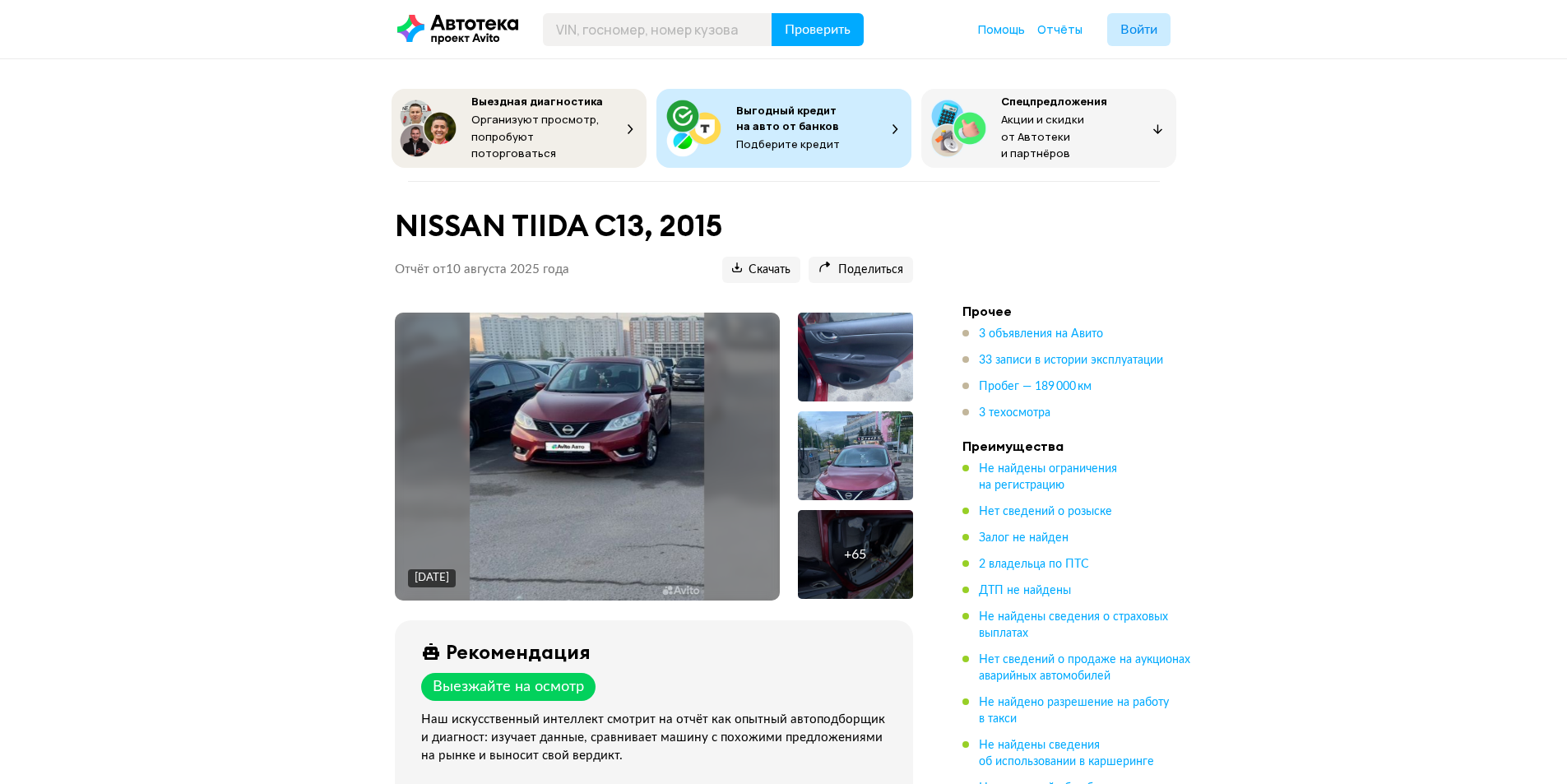
scroll to position [82, 0]
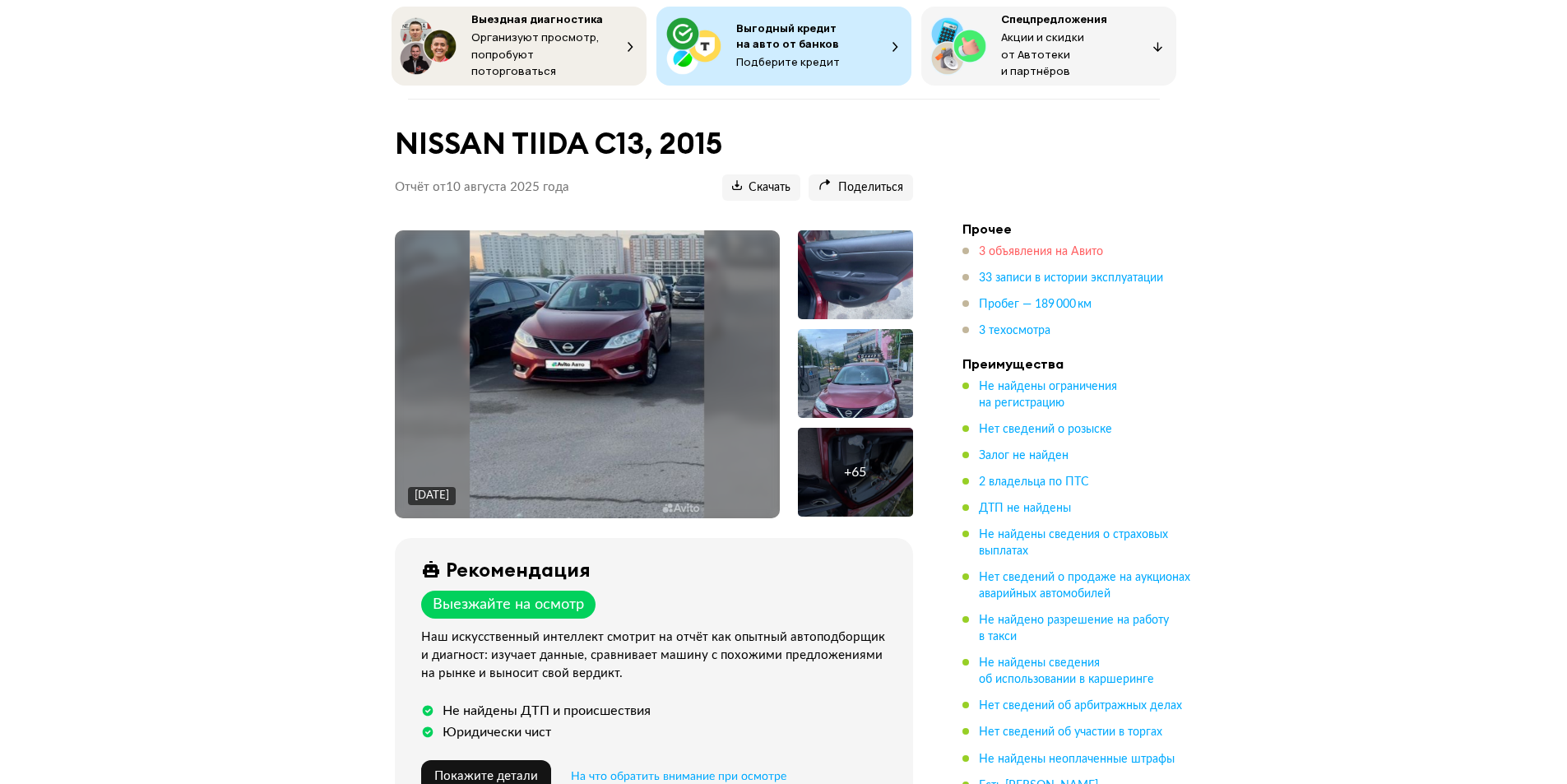
click at [1031, 245] on span "3 объявления на Авито" at bounding box center [1041, 251] width 124 height 12
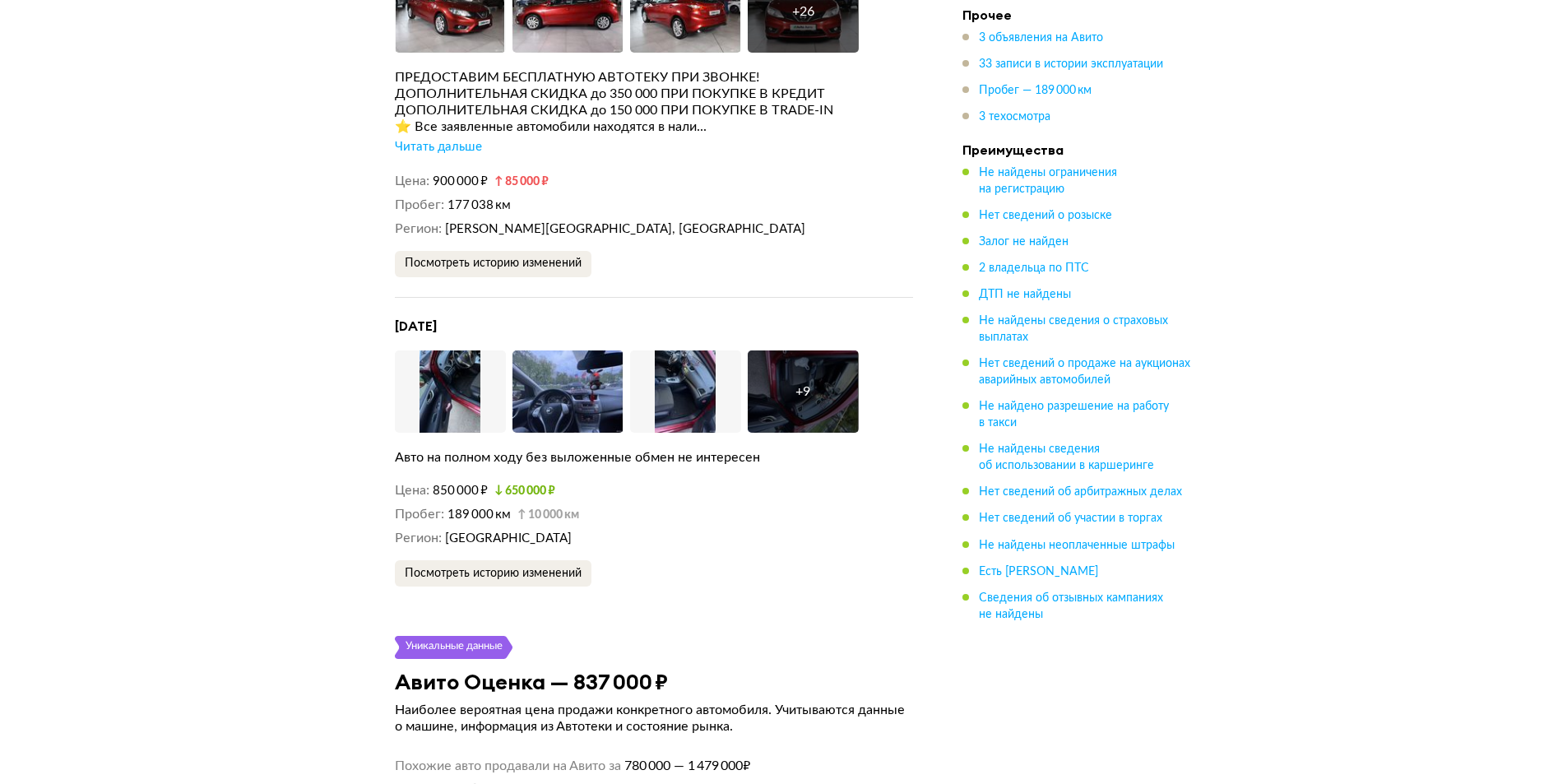
scroll to position [3467, 0]
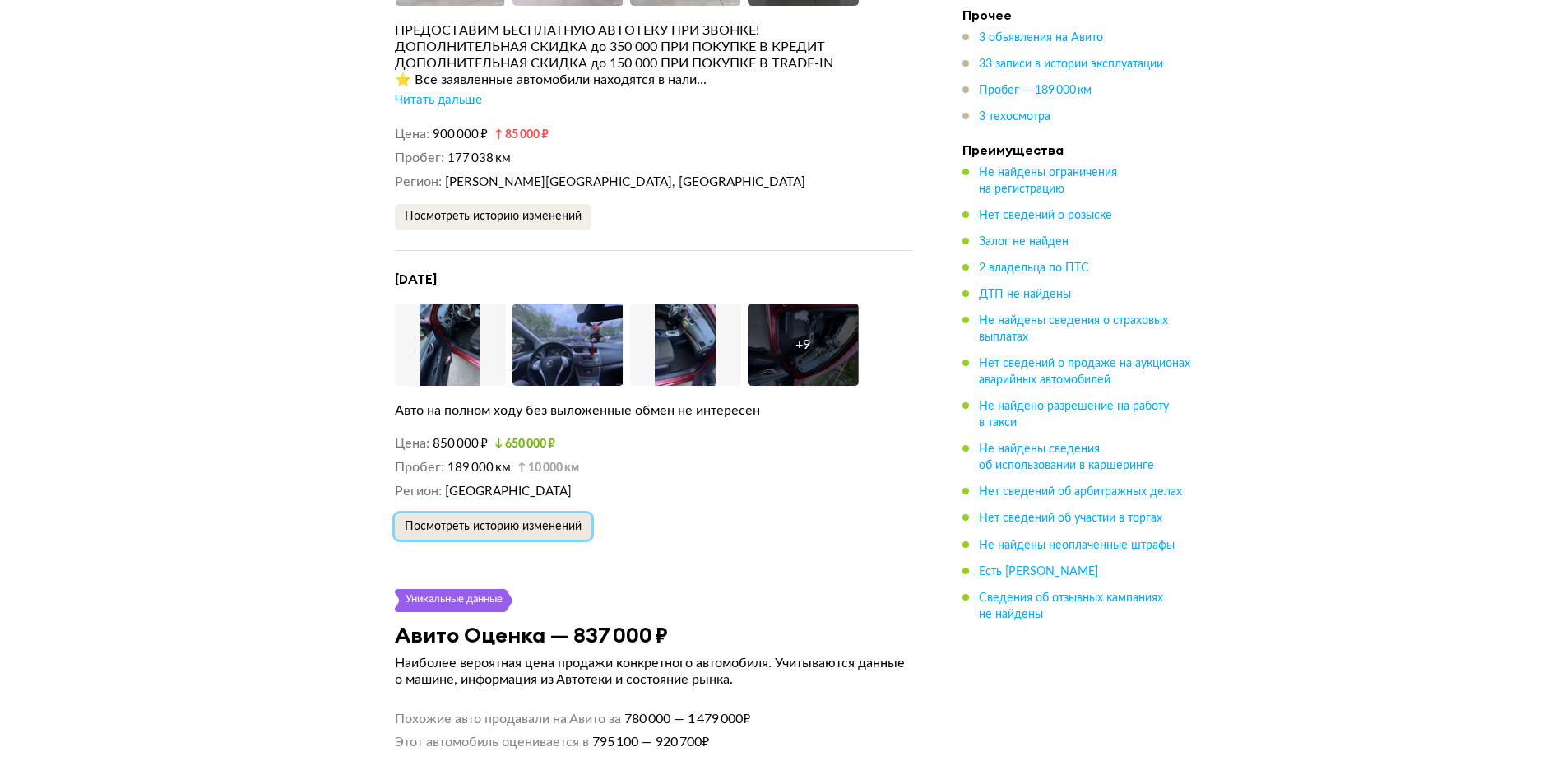
click at [529, 520] on span "Посмотреть историю изменений" at bounding box center [493, 526] width 177 height 12
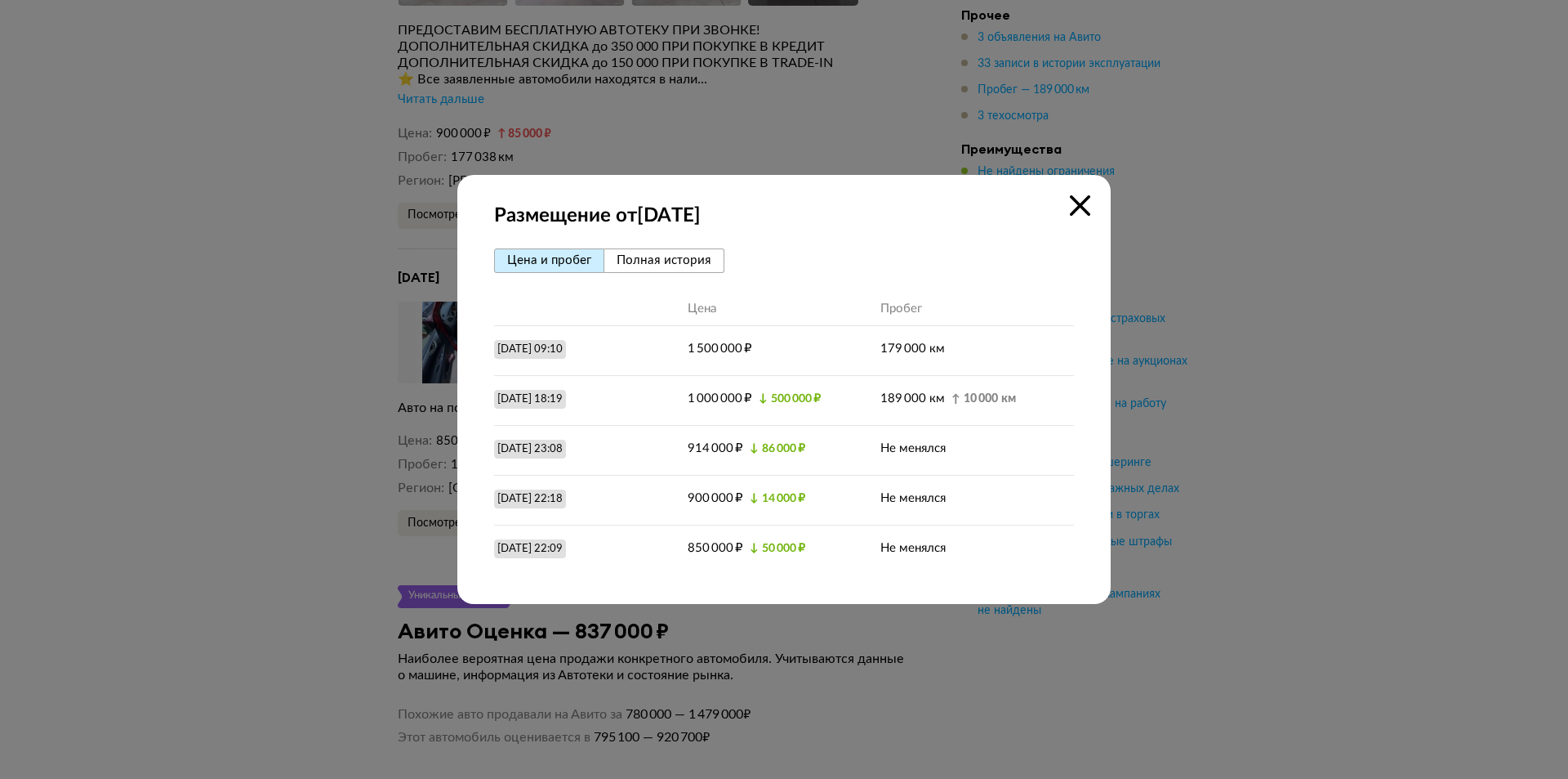
click at [228, 175] on div at bounding box center [784, 390] width 1568 height 779
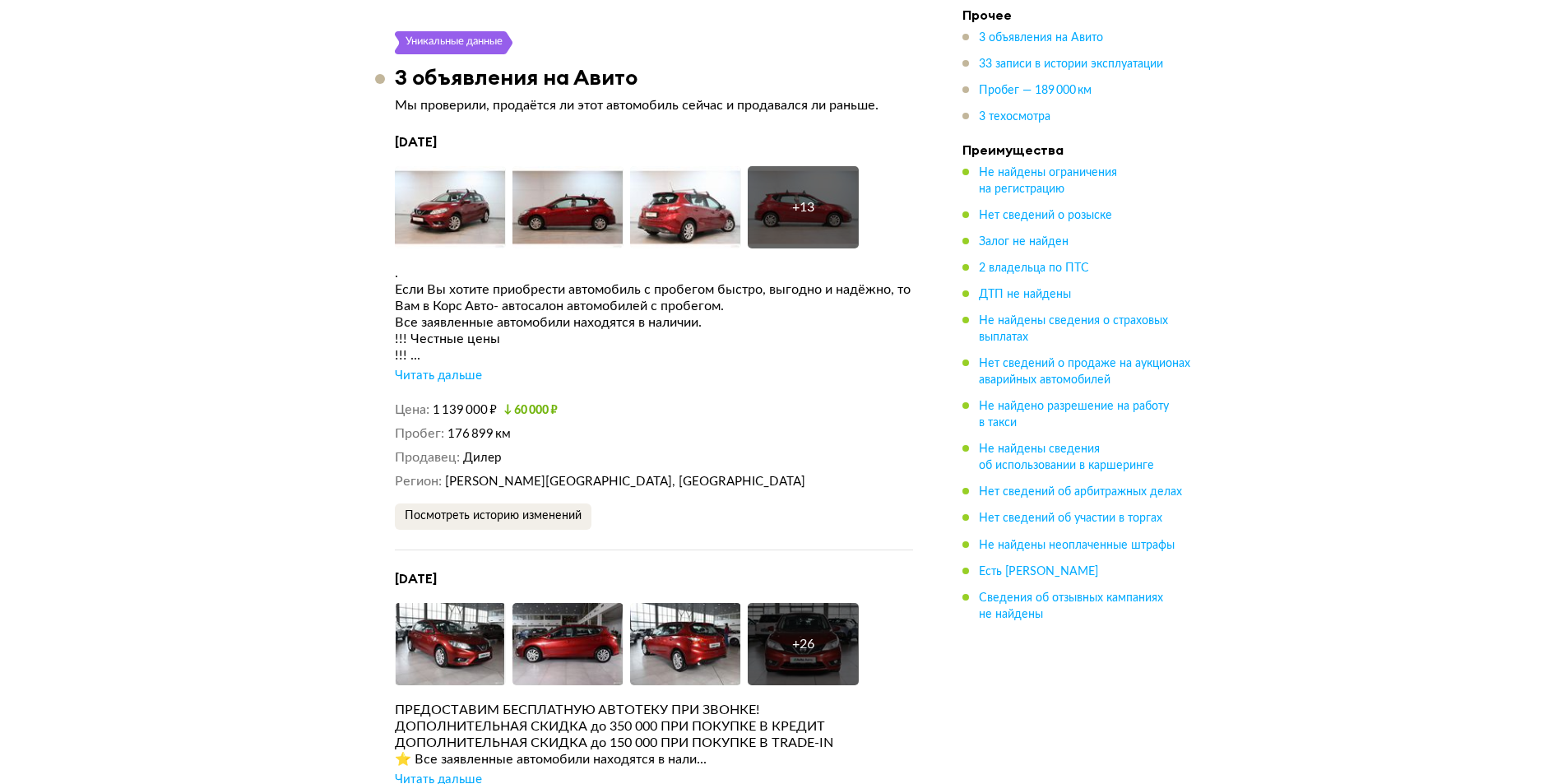
scroll to position [2727, 0]
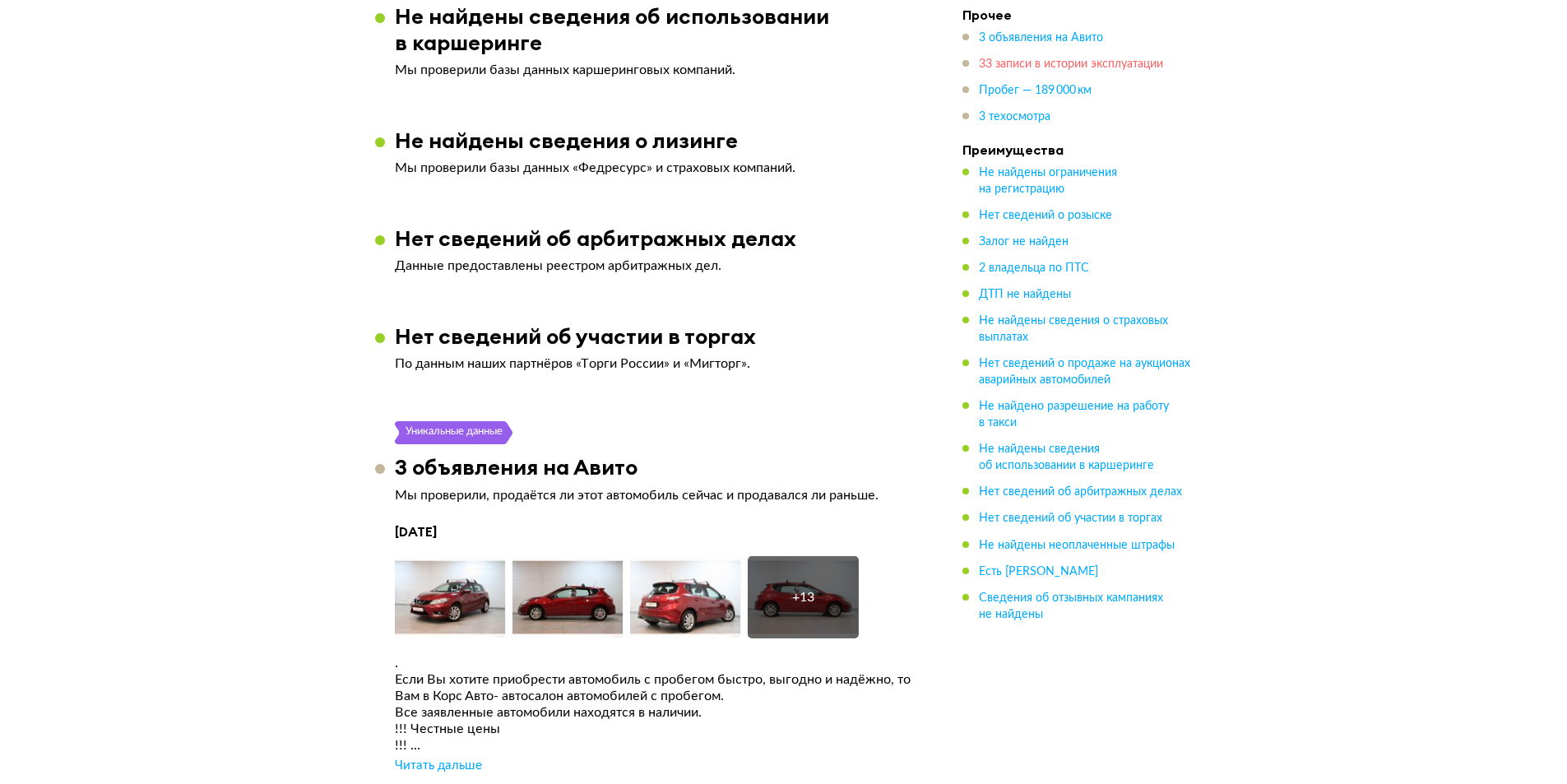
click at [1070, 63] on span "33 записи в истории эксплуатации" at bounding box center [1071, 65] width 184 height 12
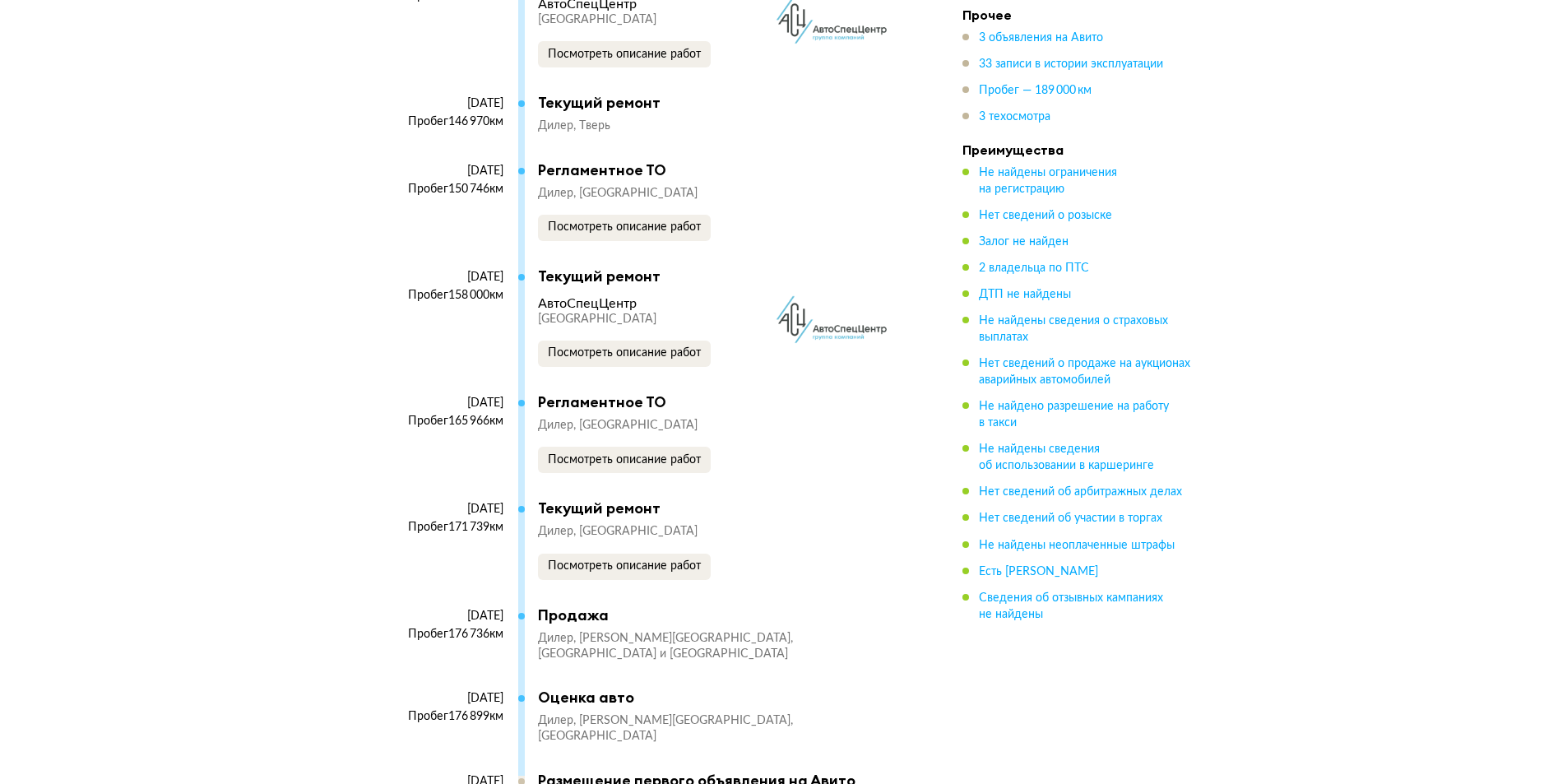
scroll to position [6389, 0]
click at [691, 346] on button "Посмотреть описание работ" at bounding box center [624, 352] width 173 height 26
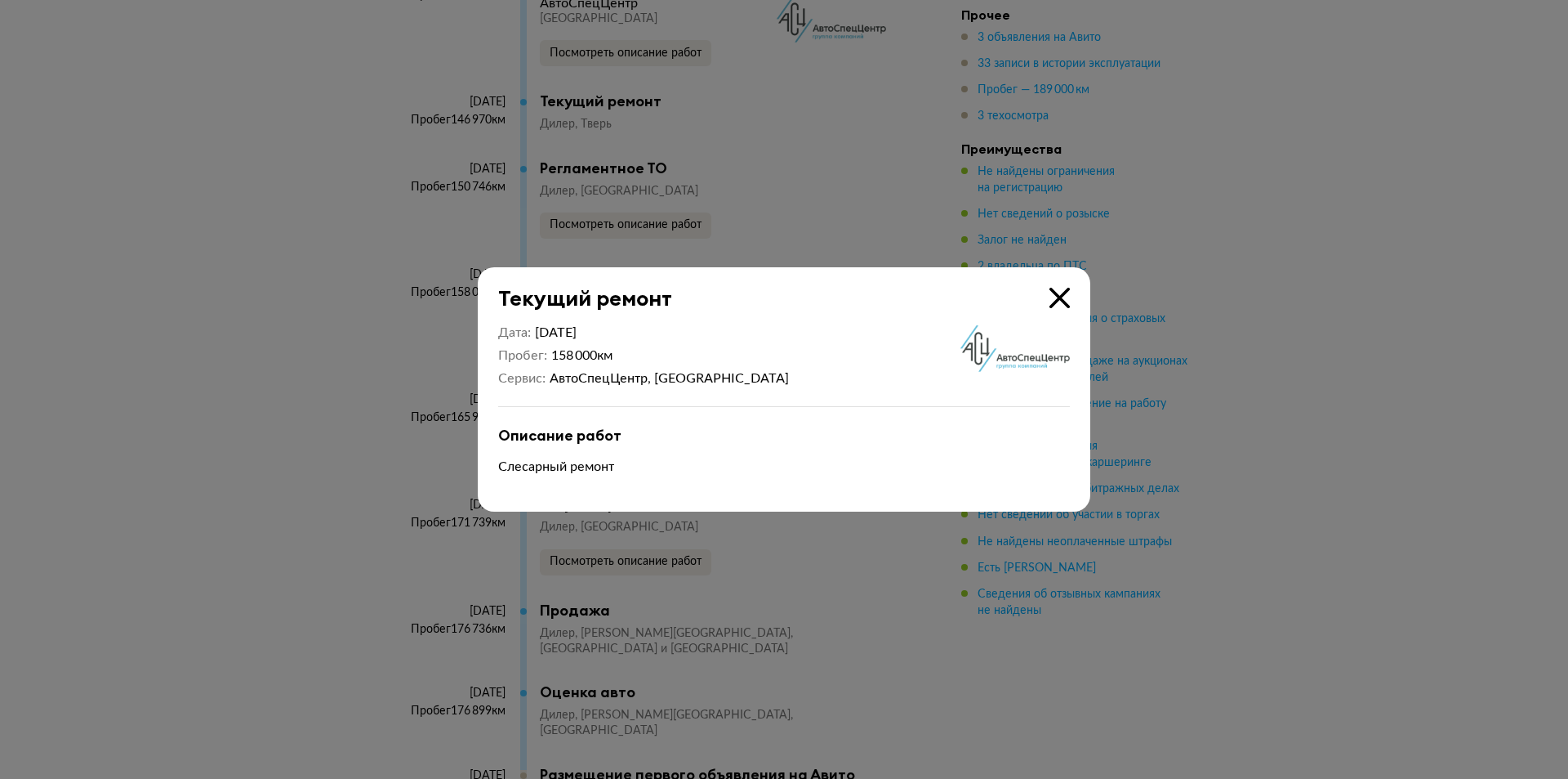
click at [270, 204] on div at bounding box center [784, 390] width 1568 height 779
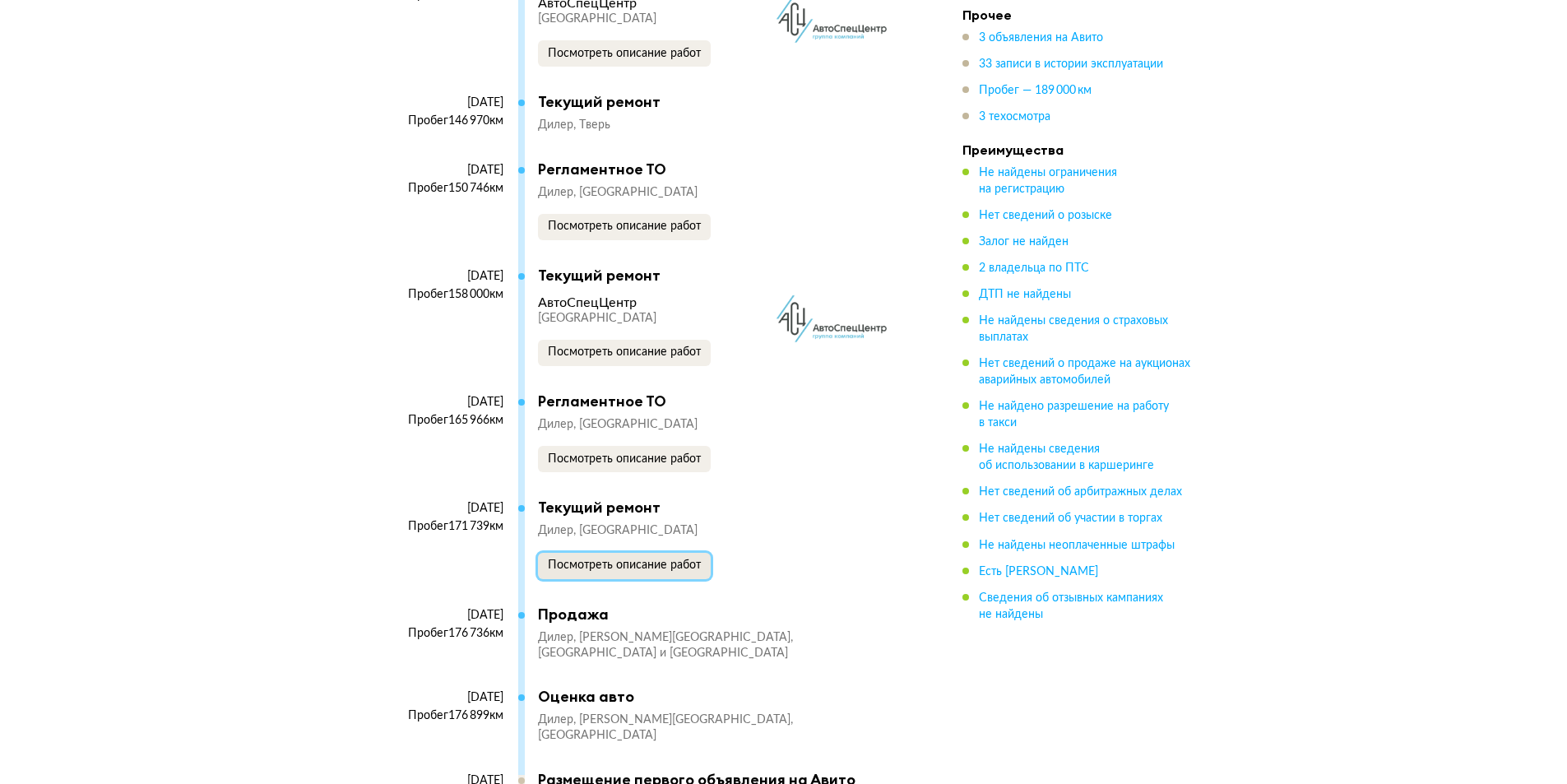
click at [648, 566] on span "Посмотреть описание работ" at bounding box center [624, 565] width 153 height 12
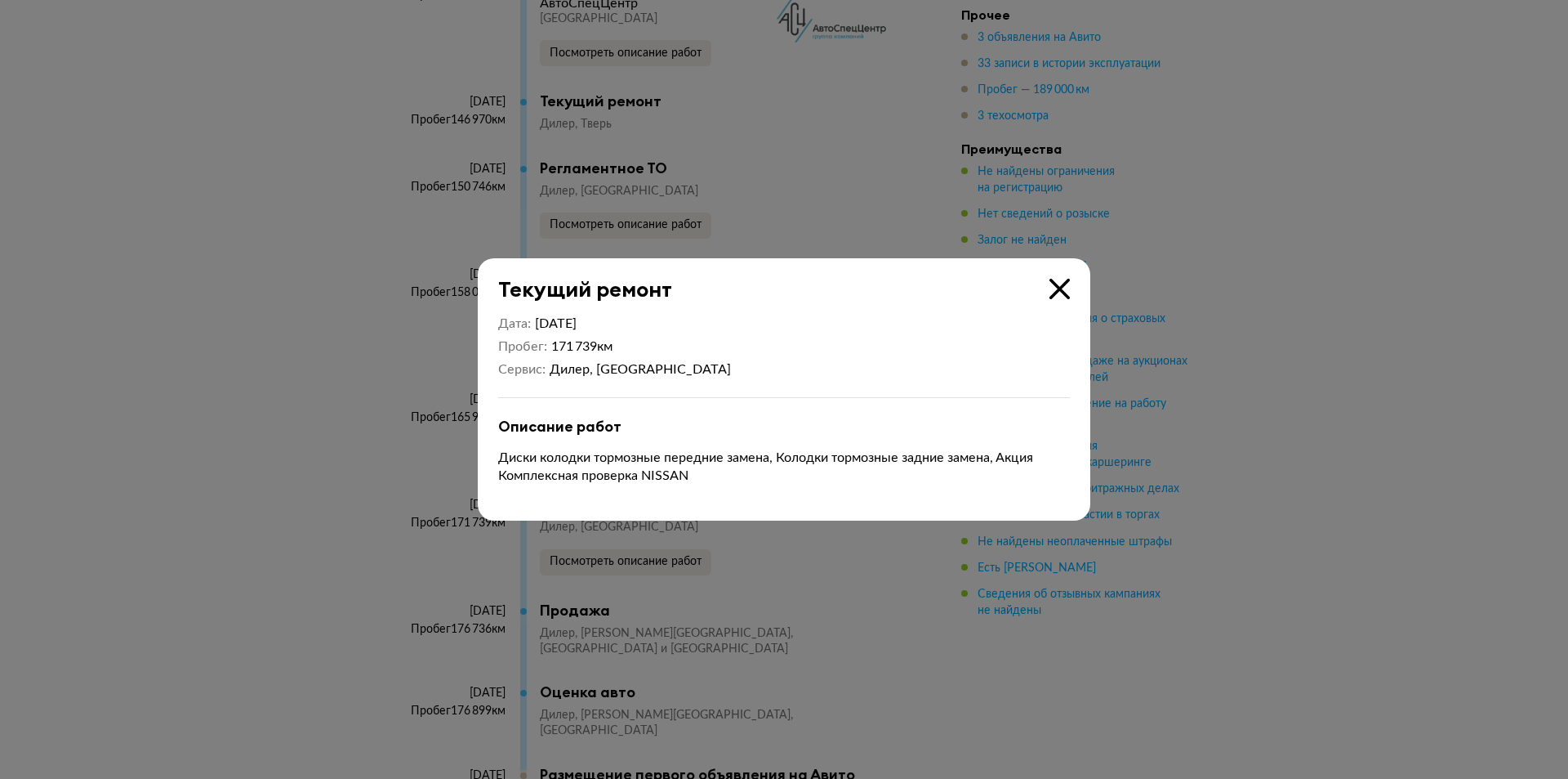
click at [263, 269] on div at bounding box center [784, 390] width 1568 height 779
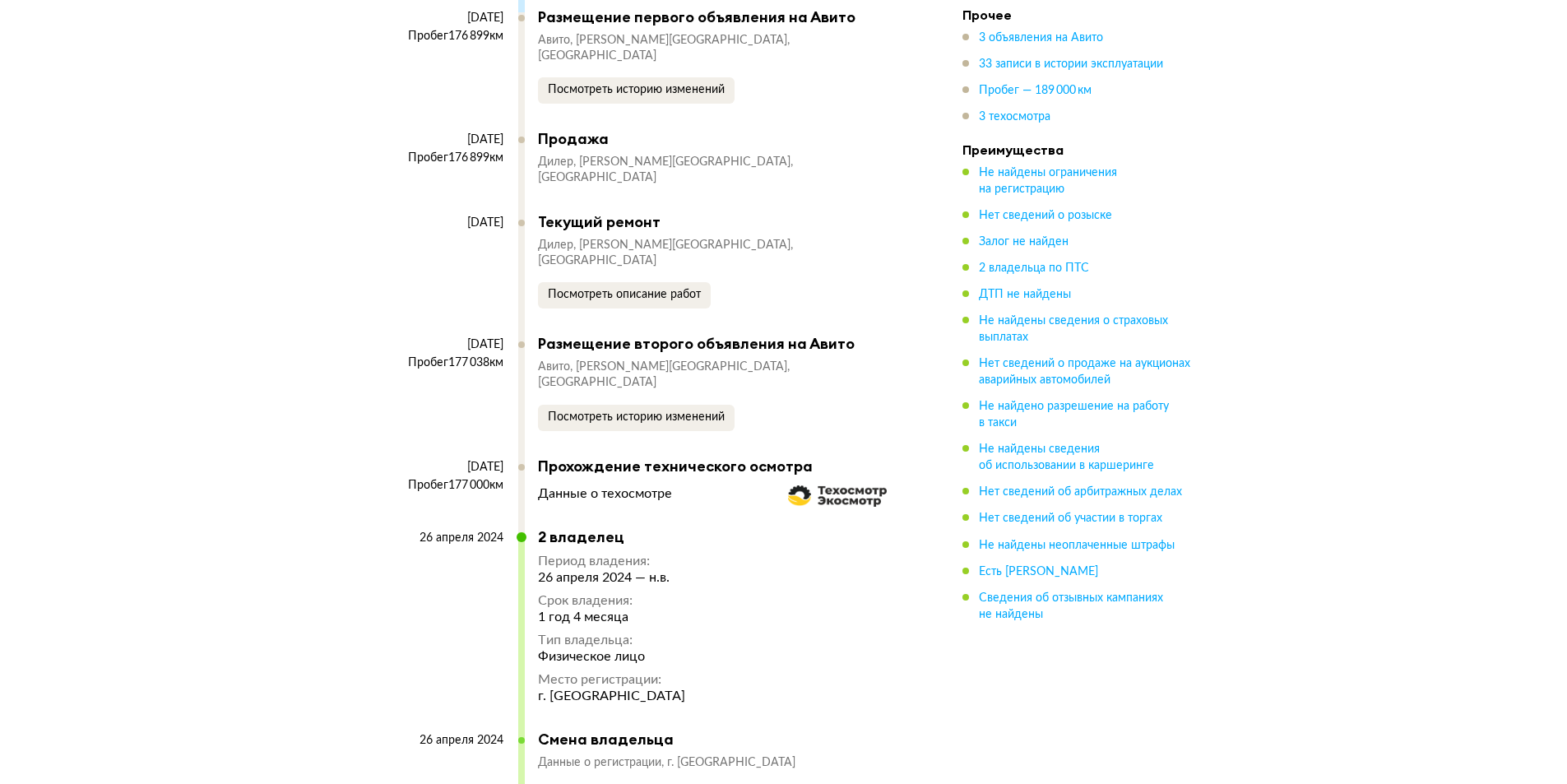
scroll to position [7376, 0]
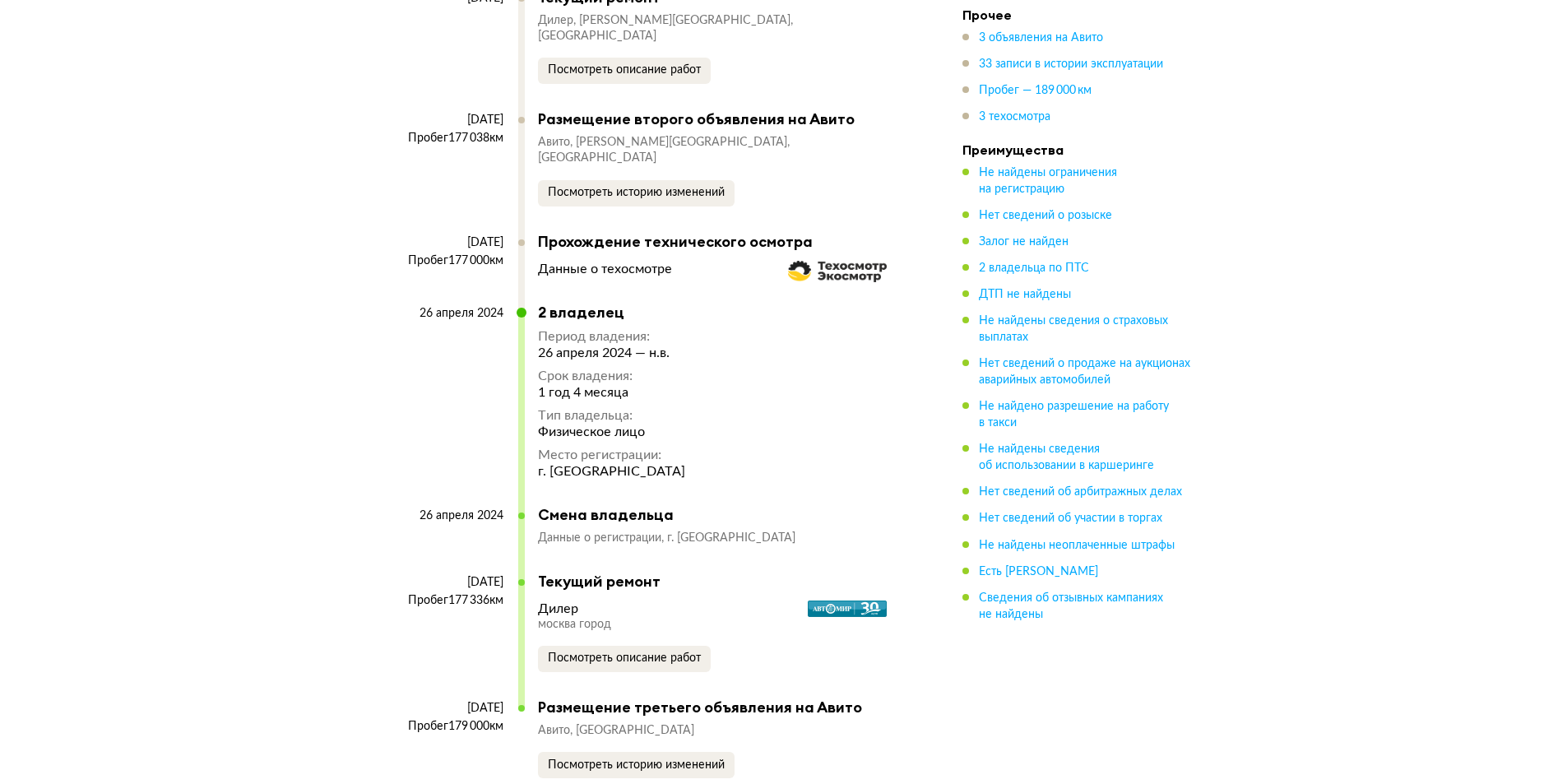
click at [649, 588] on div "[DATE] Пробег 177 336 км Текущий ремонт Дилер [GEOGRAPHIC_DATA] город [GEOGRAPH…" at bounding box center [646, 634] width 502 height 126
click at [653, 652] on span "Посмотреть описание работ" at bounding box center [624, 658] width 153 height 12
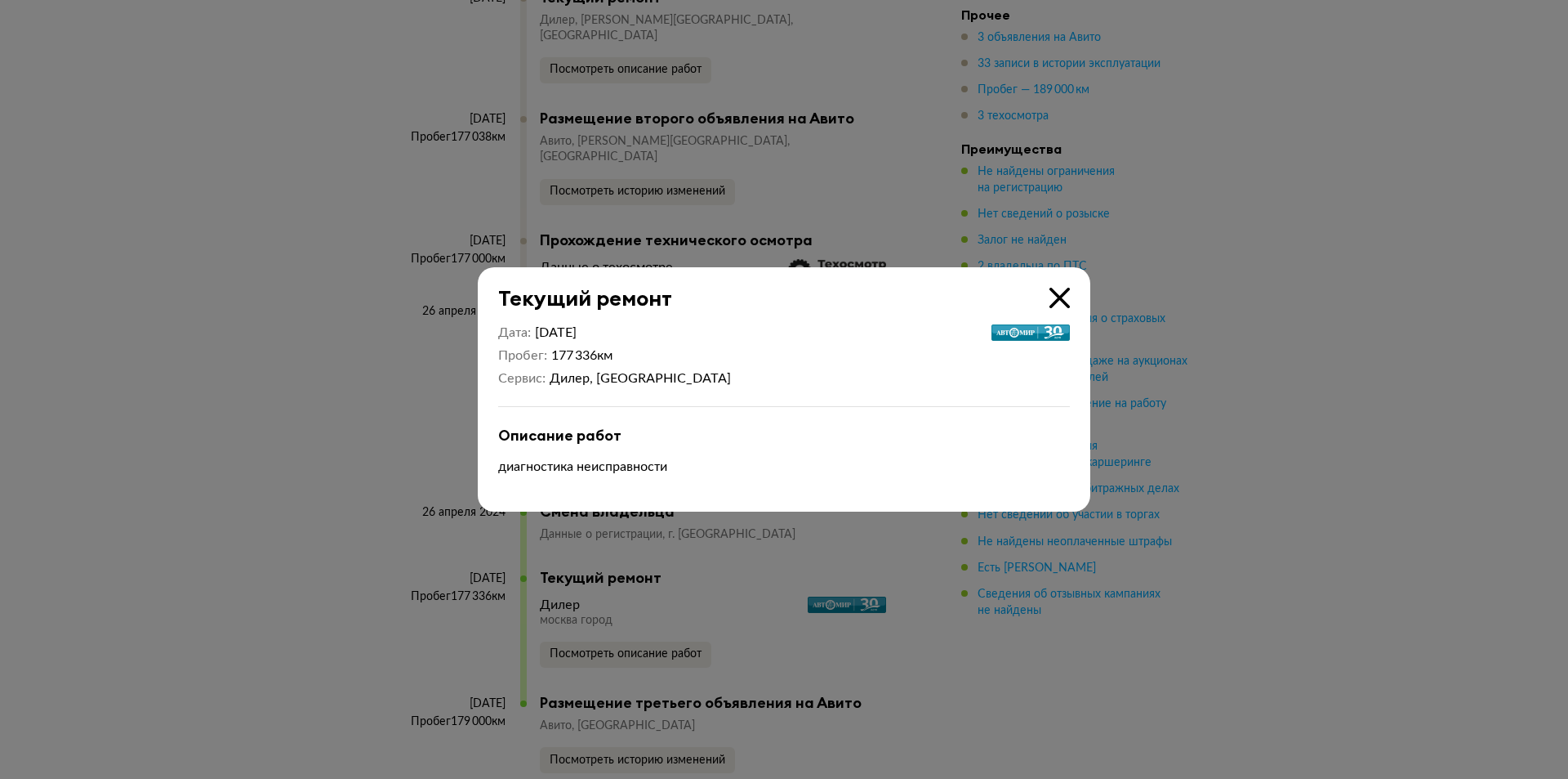
click at [287, 198] on div at bounding box center [784, 390] width 1568 height 779
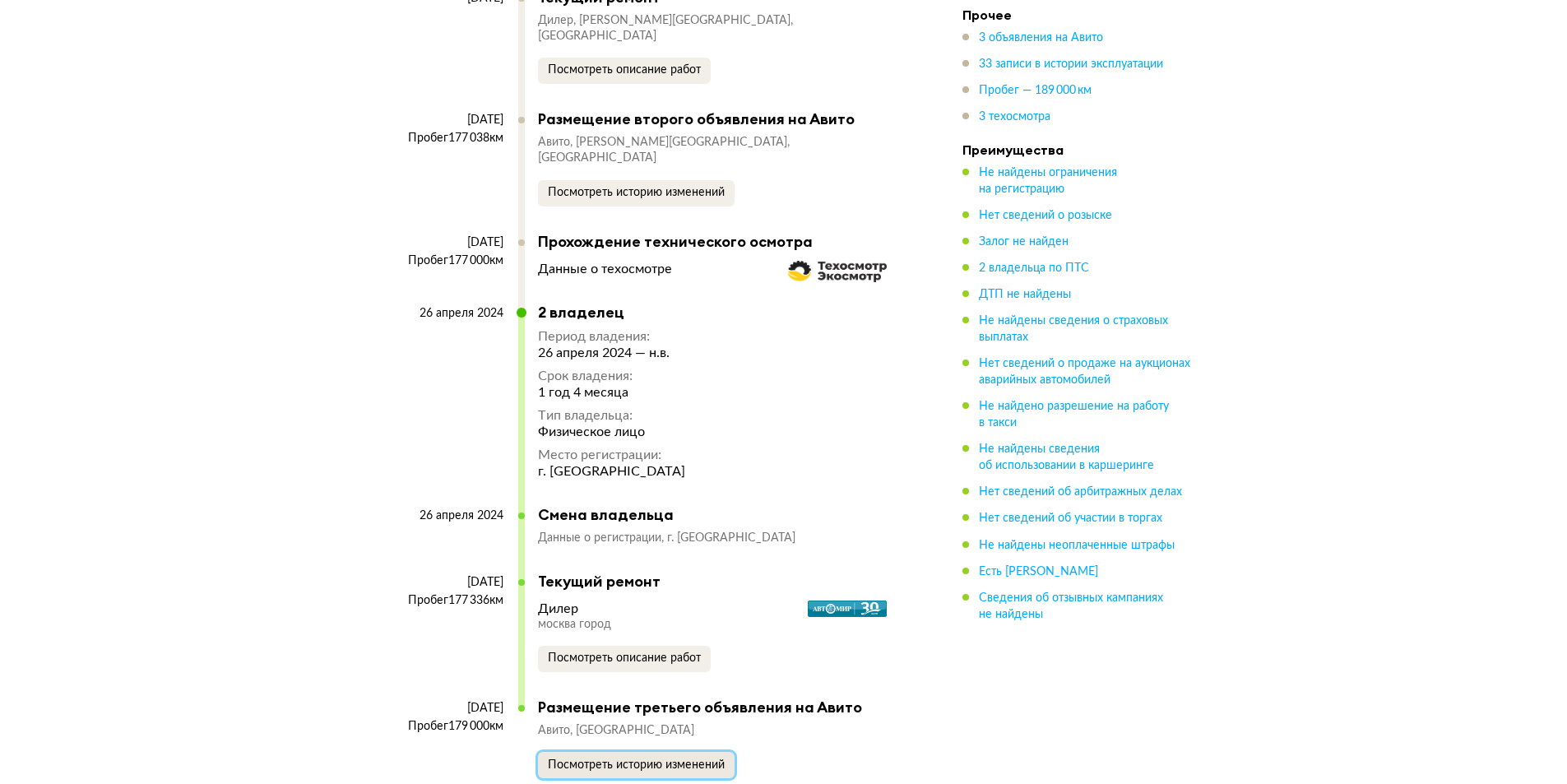
click at [727, 752] on button "Посмотреть историю изменений" at bounding box center [636, 764] width 197 height 26
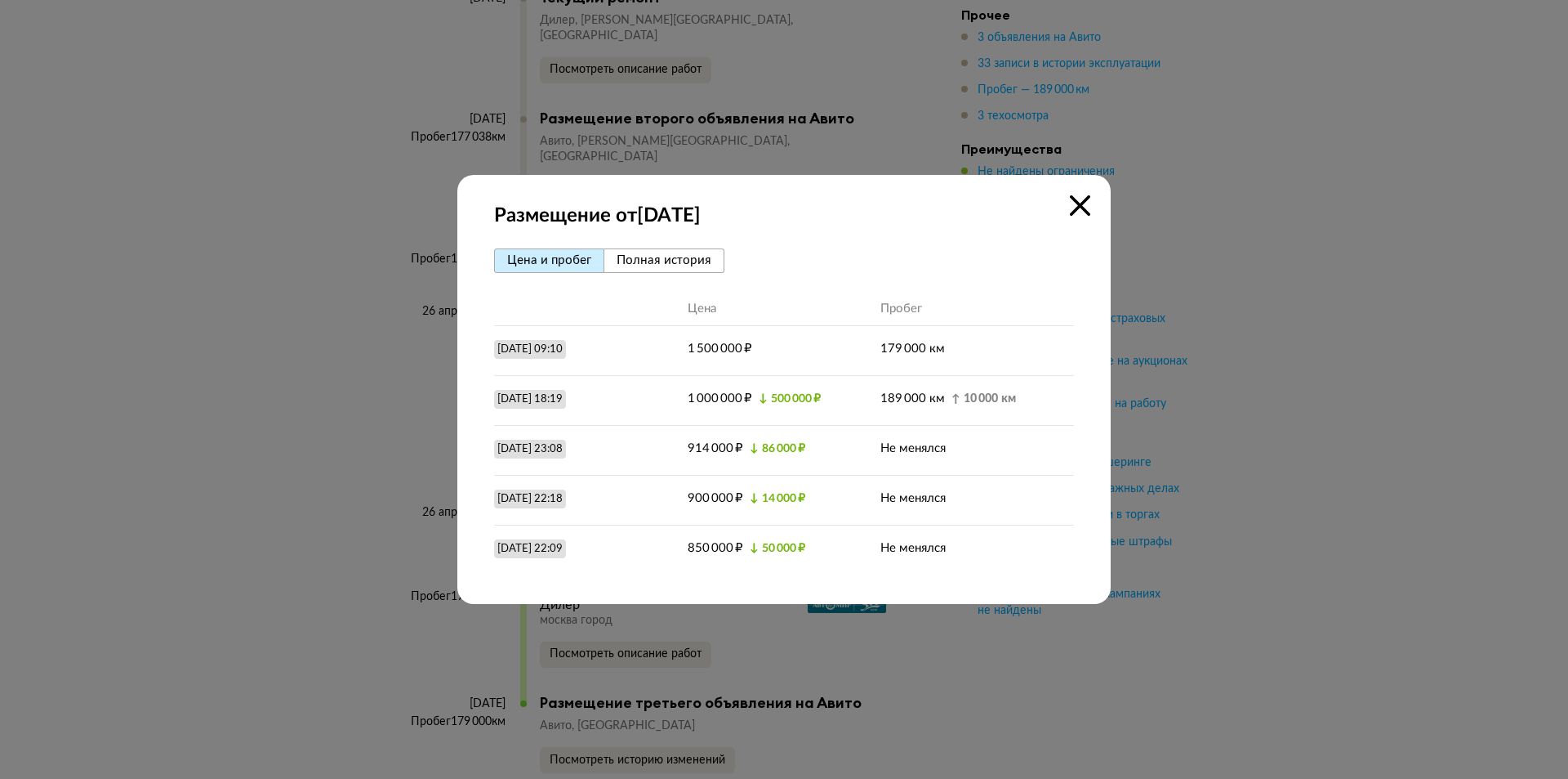
click at [361, 213] on div at bounding box center [784, 390] width 1568 height 779
